Goal: Transaction & Acquisition: Purchase product/service

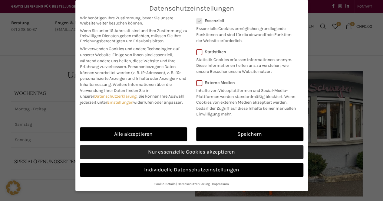
click at [175, 150] on link "Nur essenzielle Cookies akzeptieren" at bounding box center [191, 152] width 223 height 14
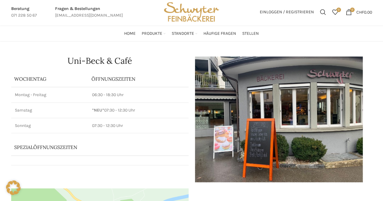
scroll to position [15, 0]
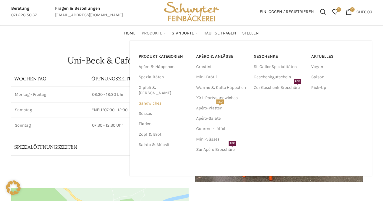
click at [160, 98] on link "Sandwiches" at bounding box center [164, 103] width 50 height 10
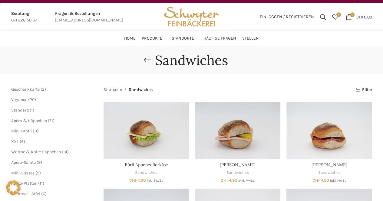
scroll to position [4, 0]
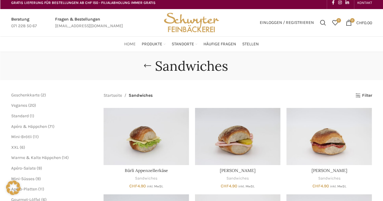
click at [130, 43] on span "Home" at bounding box center [130, 44] width 12 height 6
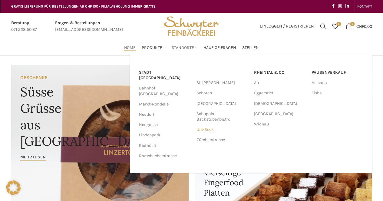
click at [209, 131] on link "Uni-Beck" at bounding box center [221, 130] width 51 height 10
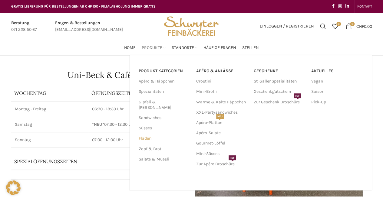
click at [147, 134] on link "Fladen" at bounding box center [164, 139] width 50 height 10
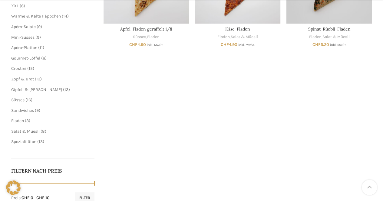
scroll to position [146, 0]
click at [34, 109] on span "Sandwiches" at bounding box center [22, 110] width 23 height 5
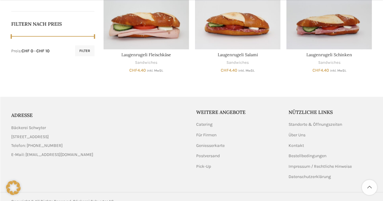
scroll to position [293, 0]
